Goal: Task Accomplishment & Management: Use online tool/utility

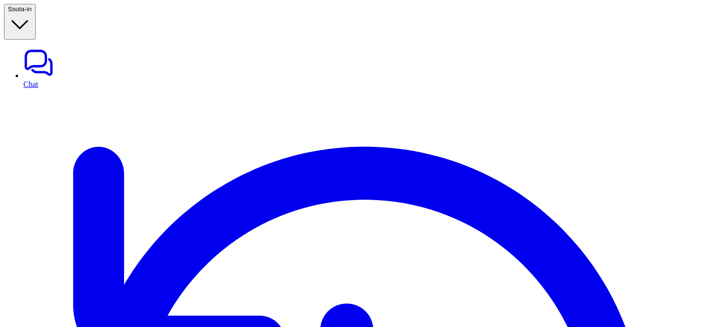
type textarea "**********"
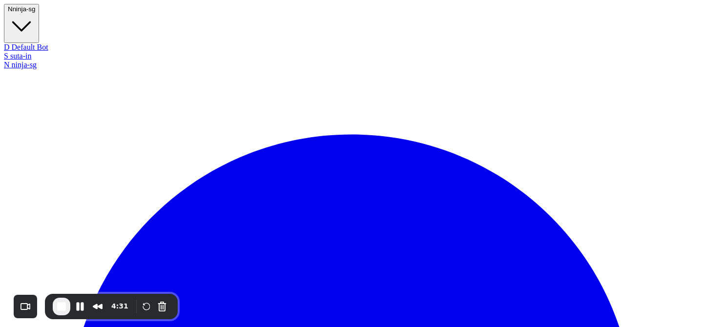
click at [27, 15] on button "N ninja-sg" at bounding box center [21, 23] width 35 height 39
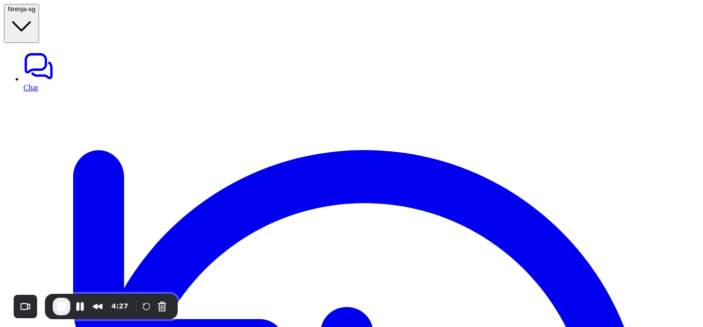
click at [62, 297] on div "4:27" at bounding box center [111, 306] width 133 height 25
click at [64, 304] on span "End Recording" at bounding box center [62, 307] width 12 height 12
